Goal: Transaction & Acquisition: Purchase product/service

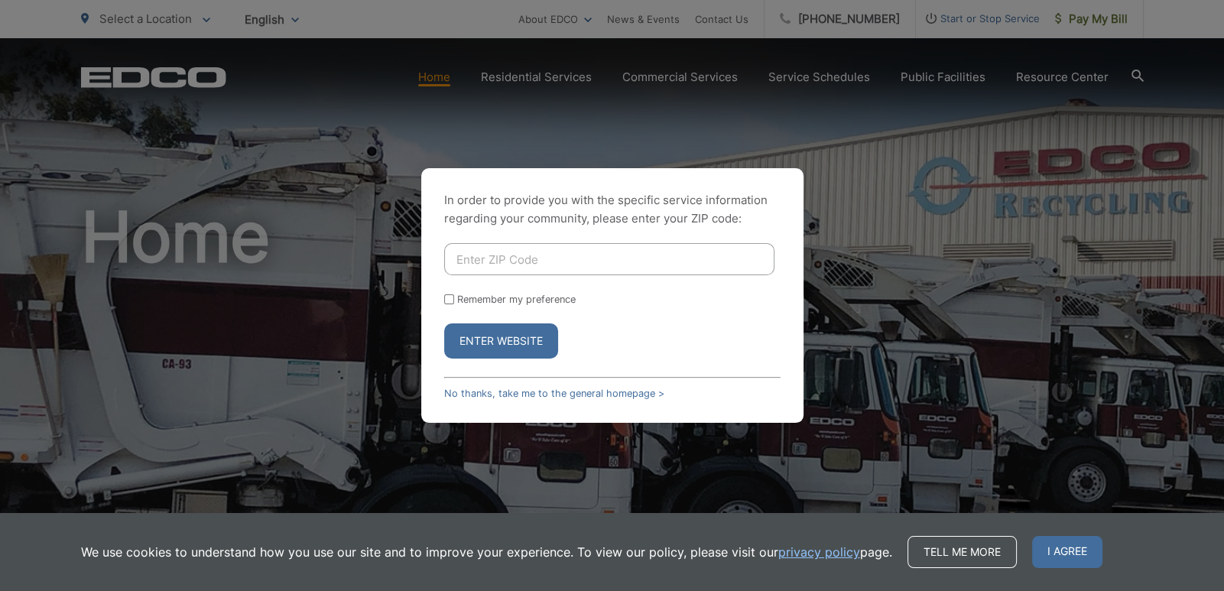
click at [549, 258] on input "Enter ZIP Code" at bounding box center [609, 259] width 330 height 32
click at [848, 118] on div "In order to provide you with the specific service information regarding your co…" at bounding box center [612, 295] width 1224 height 591
click at [493, 350] on button "Enter Website" at bounding box center [501, 340] width 114 height 35
click at [305, 140] on div "In order to provide you with the specific service information regarding your co…" at bounding box center [612, 295] width 1224 height 591
click at [462, 388] on link "No thanks, take me to the general homepage >" at bounding box center [554, 393] width 220 height 11
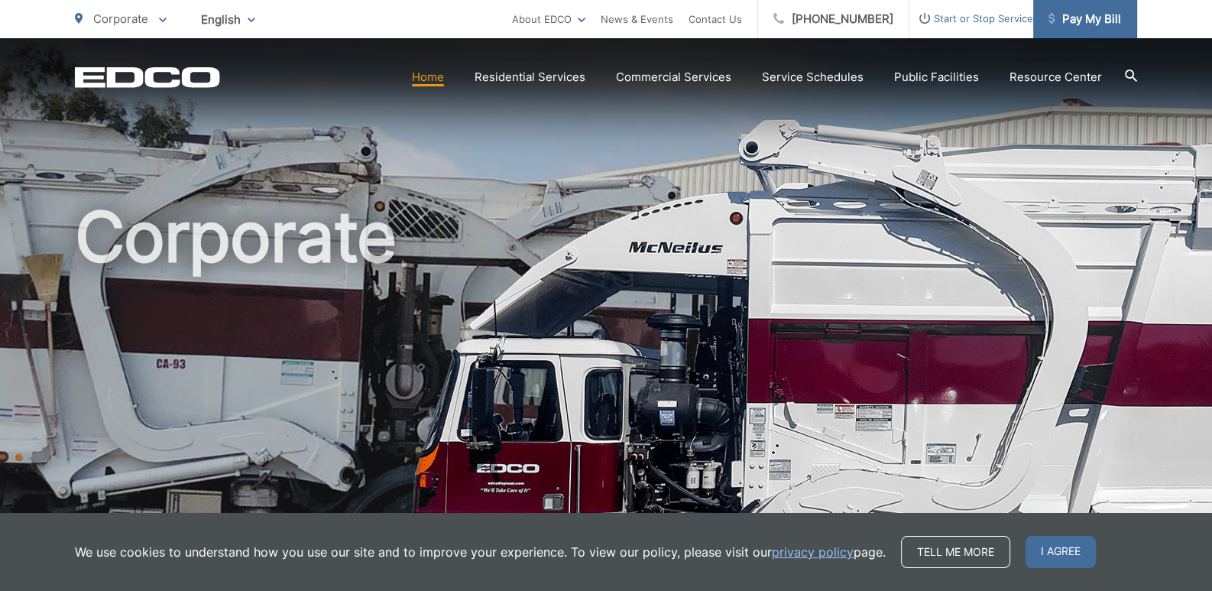
click at [1115, 20] on span "Pay My Bill" at bounding box center [1085, 19] width 73 height 18
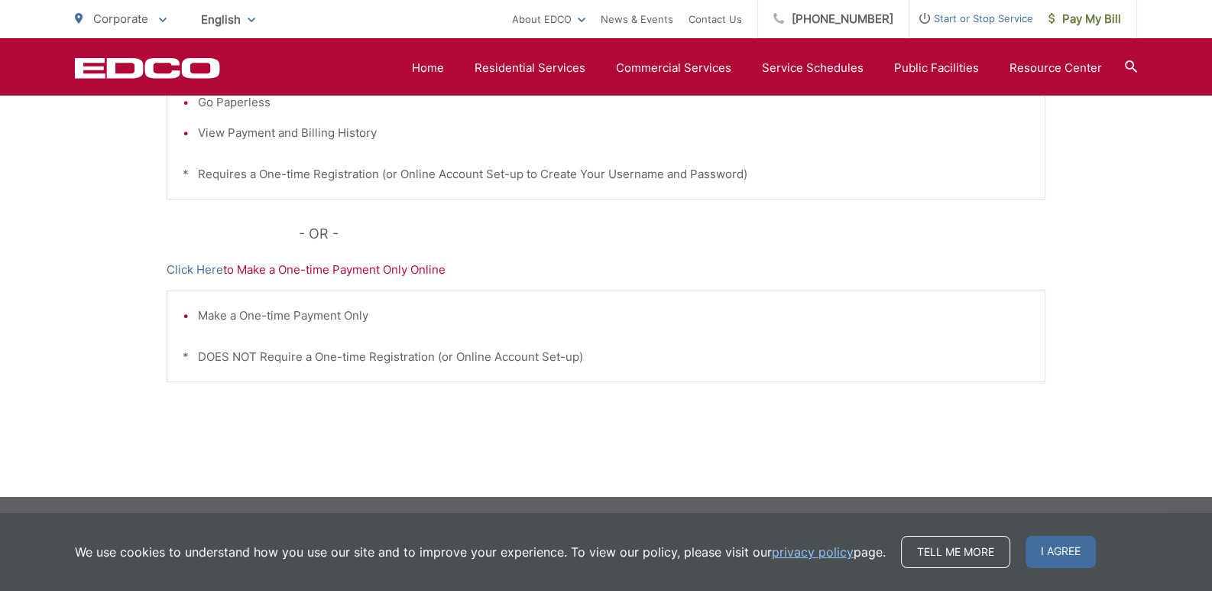
scroll to position [266, 0]
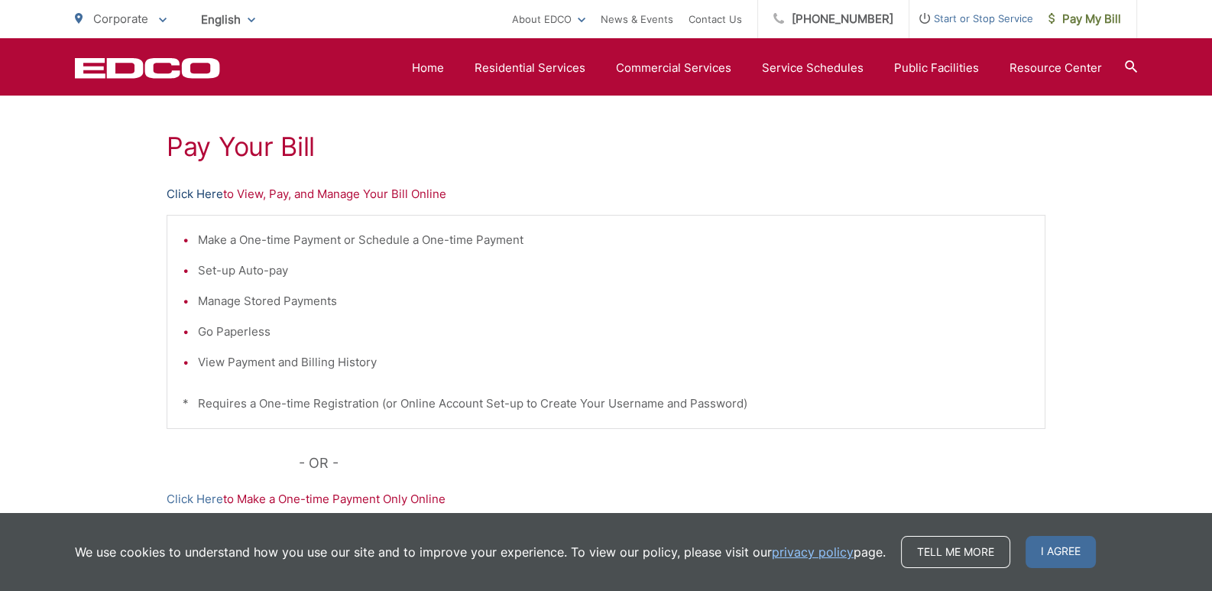
click at [191, 189] on link "Click Here" at bounding box center [195, 194] width 57 height 18
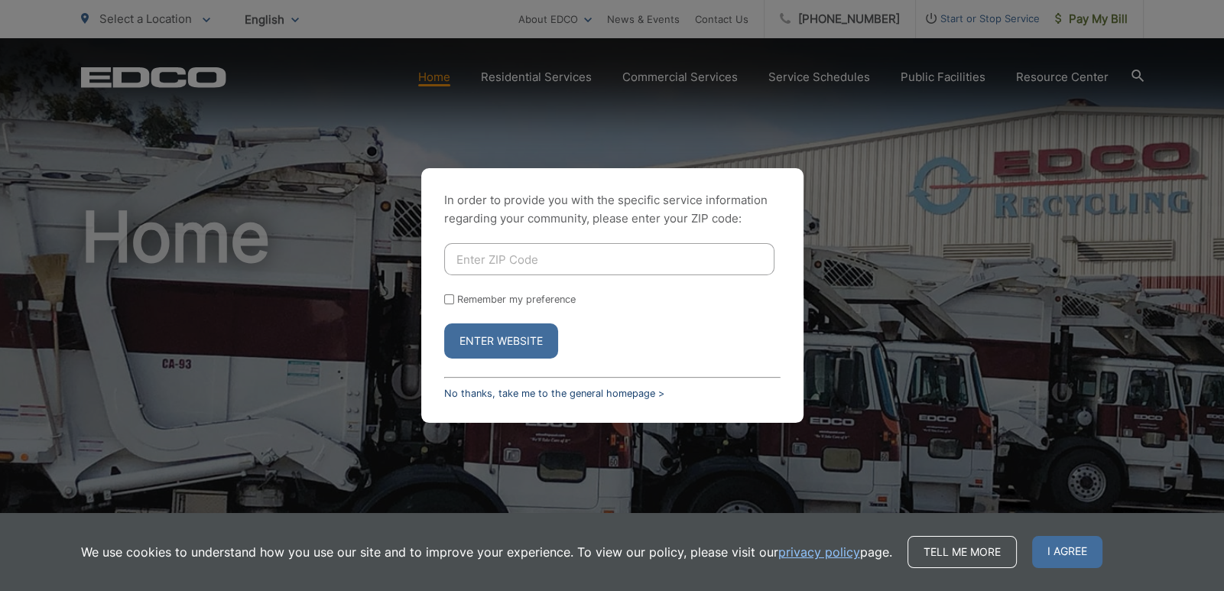
click at [618, 396] on link "No thanks, take me to the general homepage >" at bounding box center [554, 393] width 220 height 11
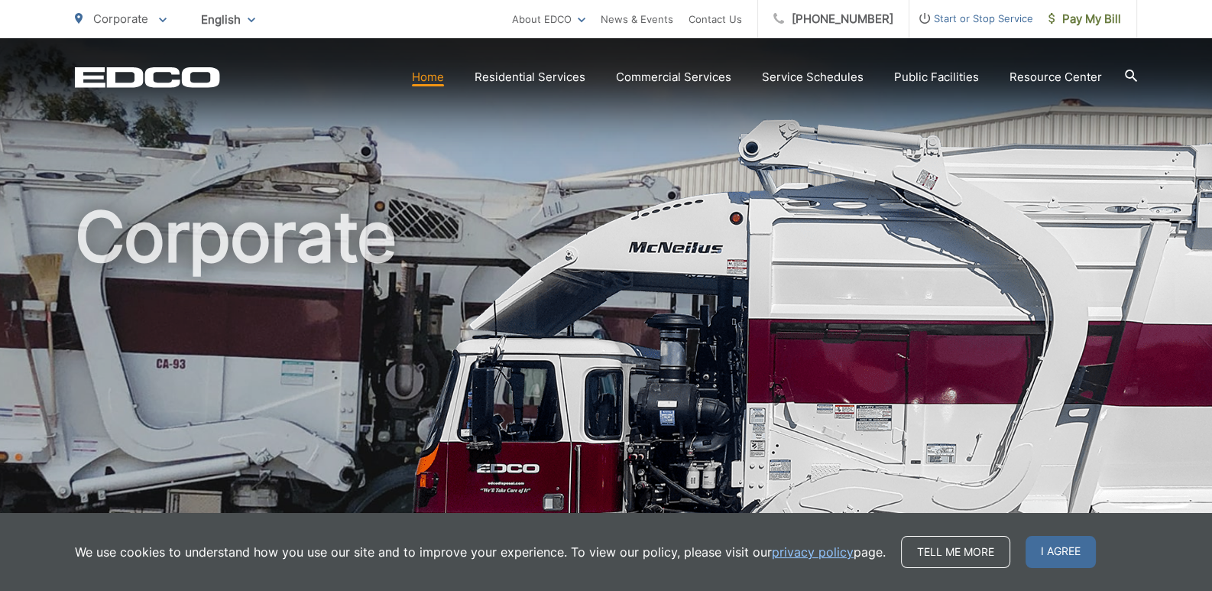
click at [1019, 549] on div "Tell me more I agree" at bounding box center [998, 552] width 195 height 32
click at [1043, 549] on span "I agree" at bounding box center [1061, 552] width 70 height 32
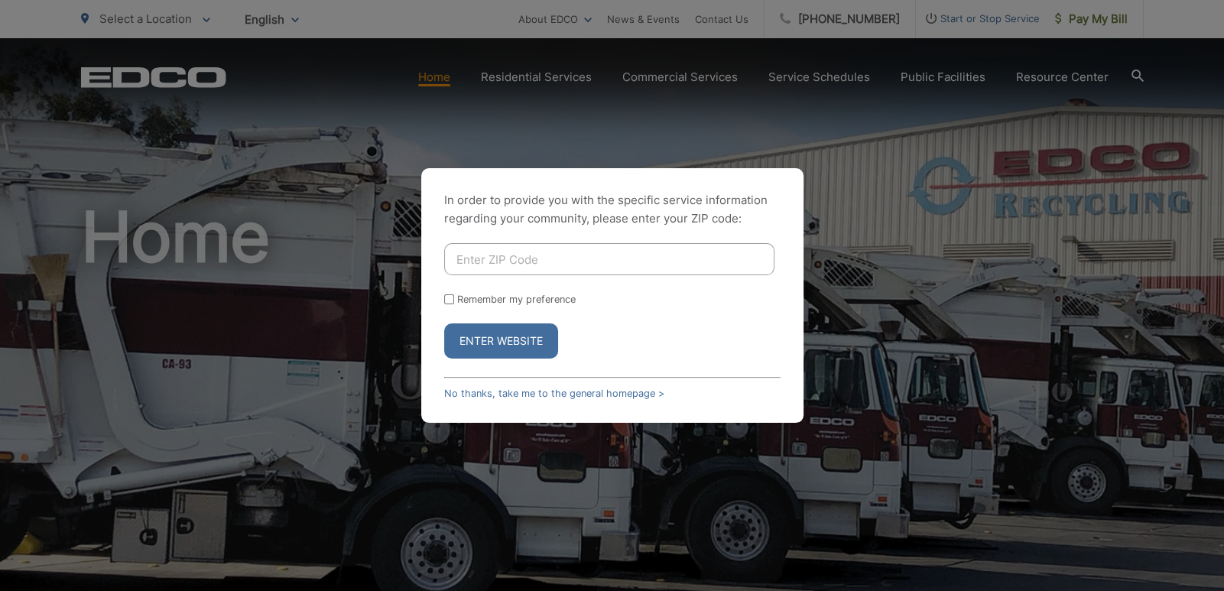
click at [501, 339] on button "Enter Website" at bounding box center [501, 340] width 114 height 35
click at [546, 72] on div "In order to provide you with the specific service information regarding your co…" at bounding box center [612, 295] width 1224 height 591
click at [573, 127] on div "In order to provide you with the specific service information regarding your co…" at bounding box center [612, 295] width 1224 height 591
click at [520, 66] on div "In order to provide you with the specific service information regarding your co…" at bounding box center [612, 295] width 1224 height 591
click at [476, 258] on input "Enter ZIP Code" at bounding box center [609, 259] width 330 height 32
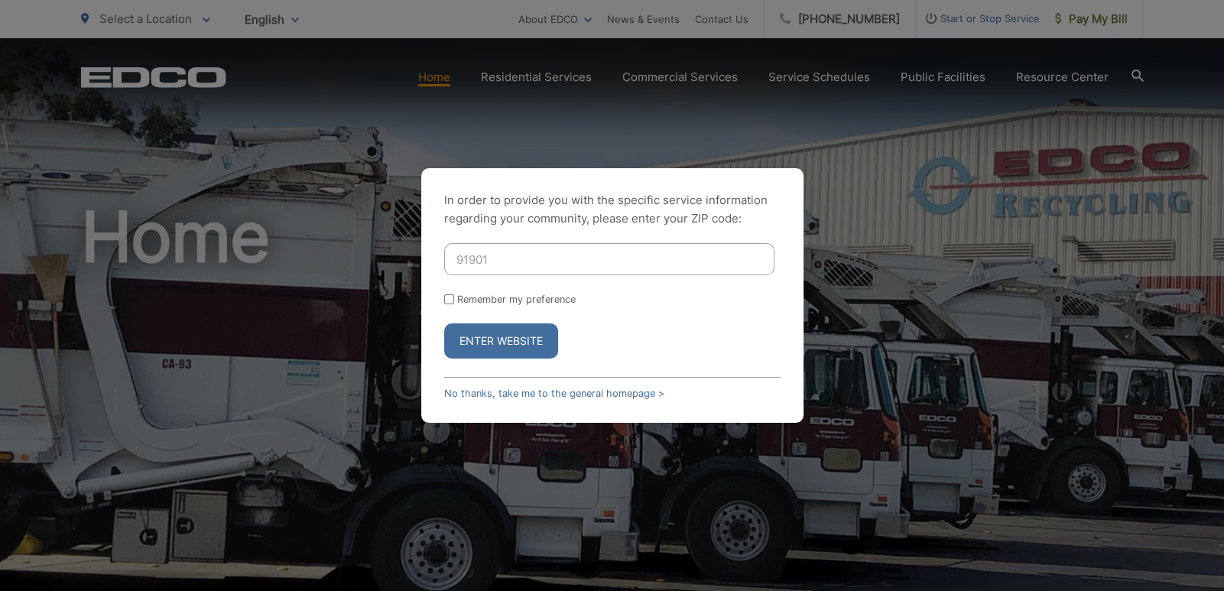
type input "91901"
click at [444, 323] on button "Enter Website" at bounding box center [501, 340] width 114 height 35
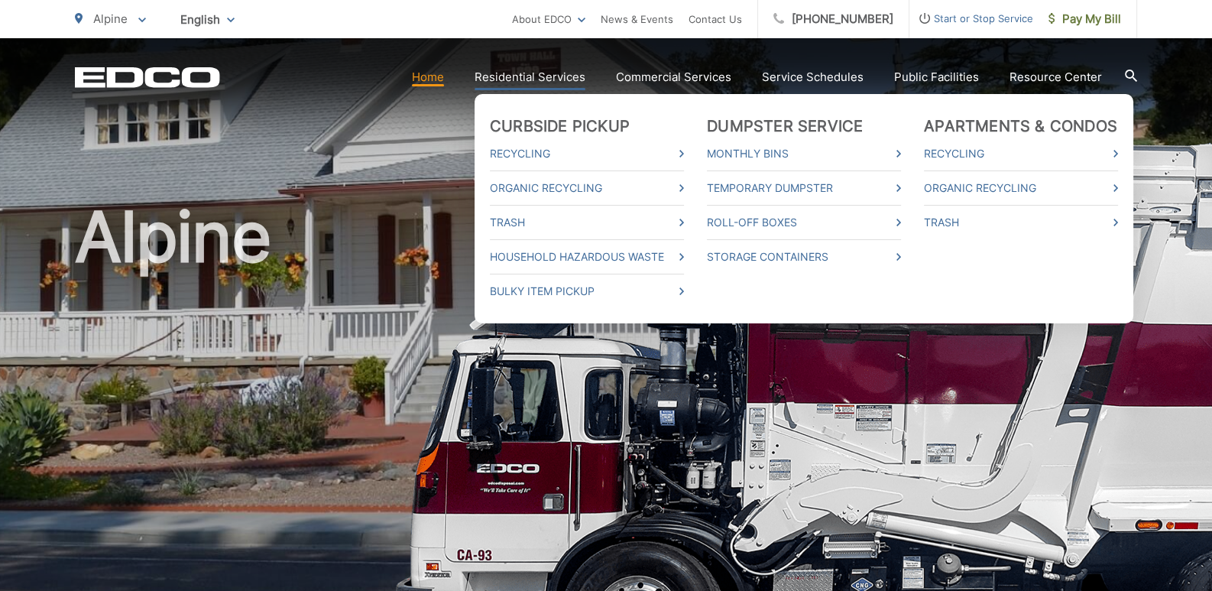
click at [501, 74] on link "Residential Services" at bounding box center [530, 77] width 111 height 18
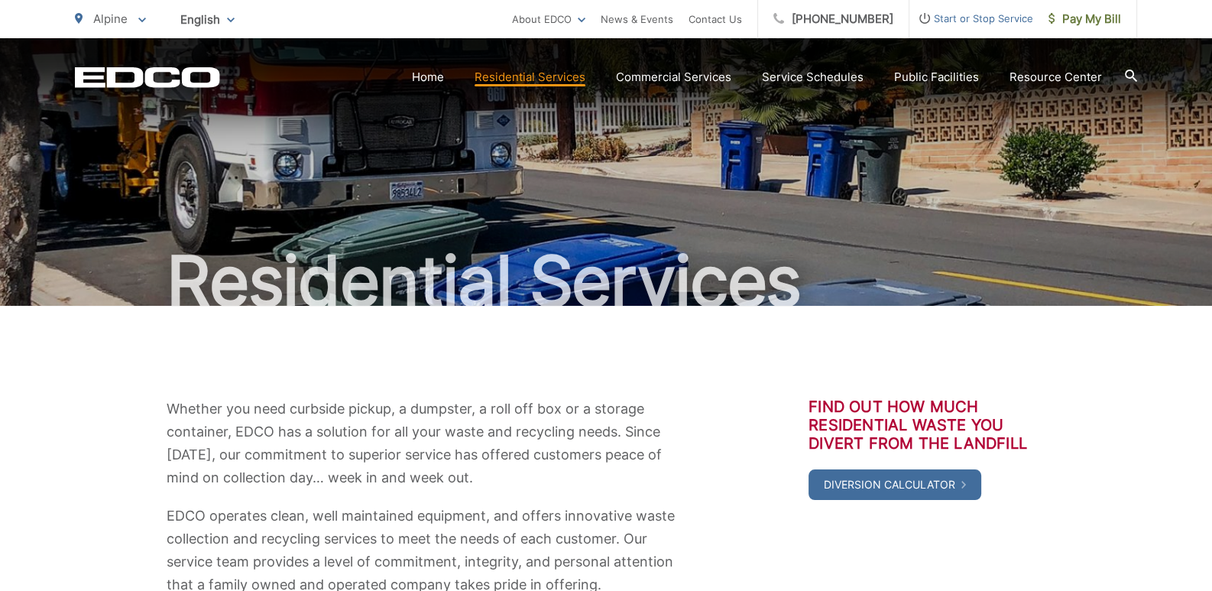
click at [712, 202] on div "Residential Services" at bounding box center [606, 172] width 1062 height 268
click at [1062, 18] on span "Pay My Bill" at bounding box center [1085, 19] width 73 height 18
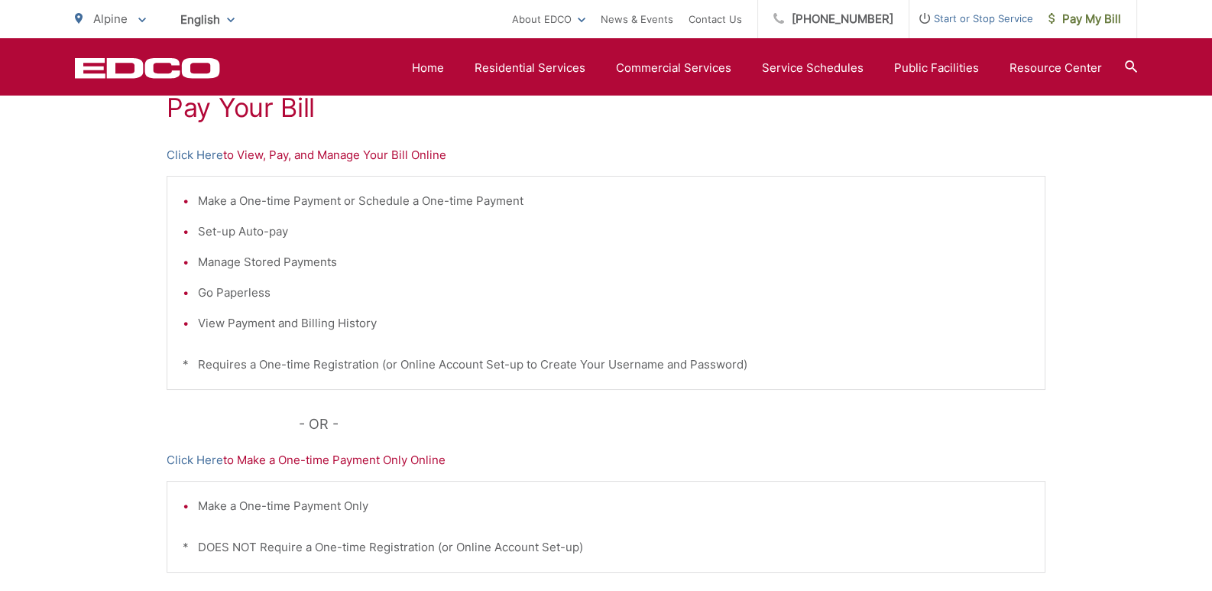
scroll to position [495, 0]
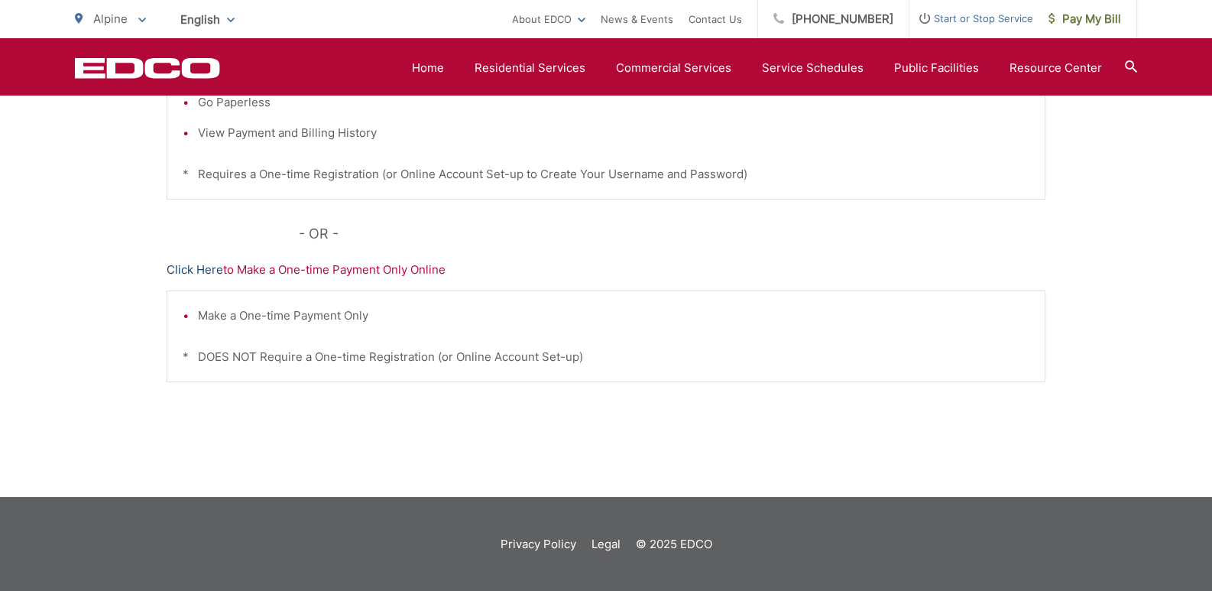
click at [195, 274] on link "Click Here" at bounding box center [195, 270] width 57 height 18
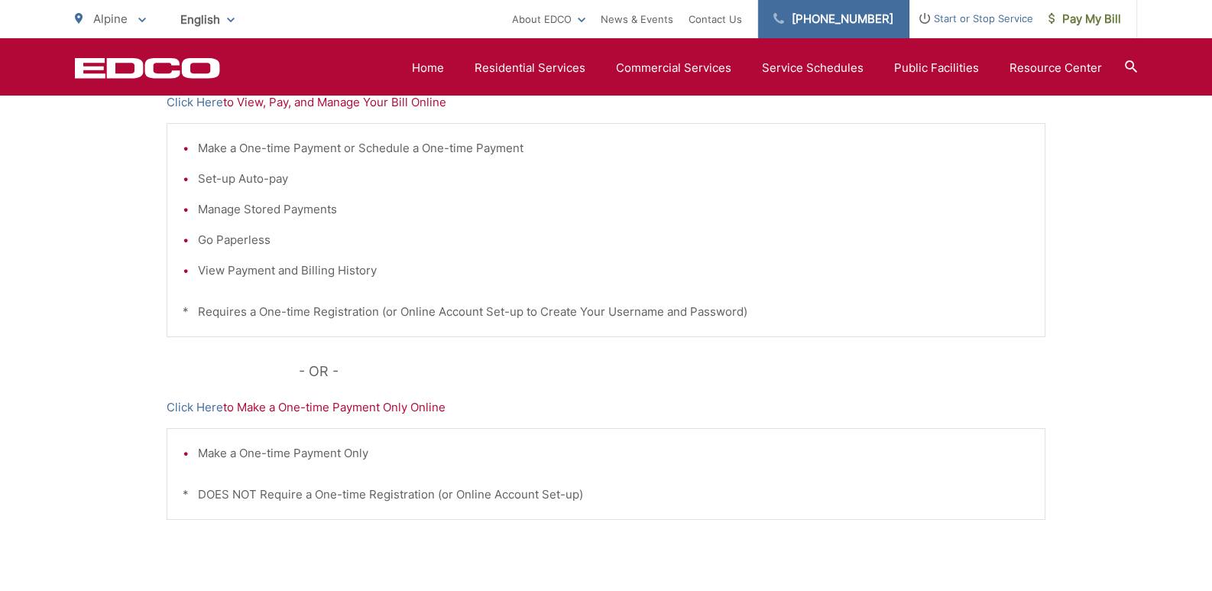
scroll to position [266, 0]
